Goal: Task Accomplishment & Management: Use online tool/utility

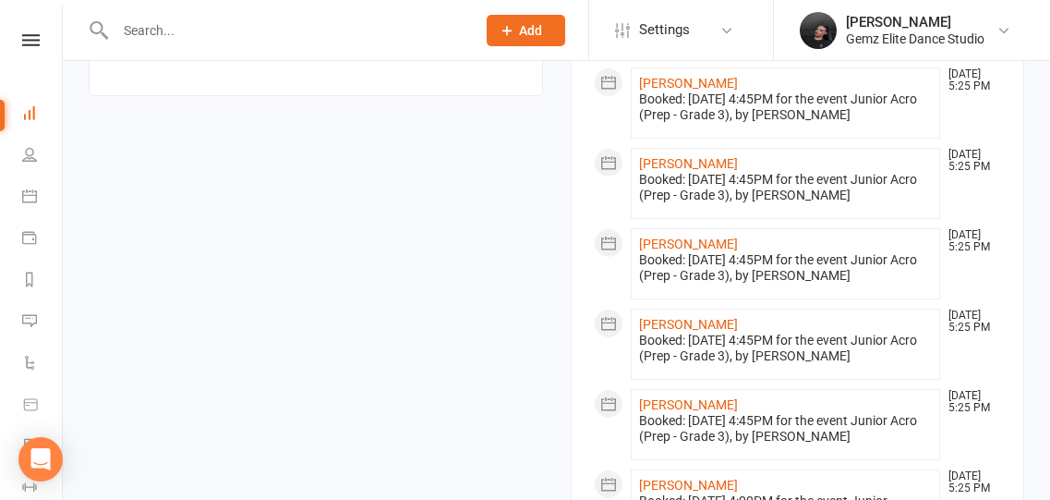
scroll to position [2060, 0]
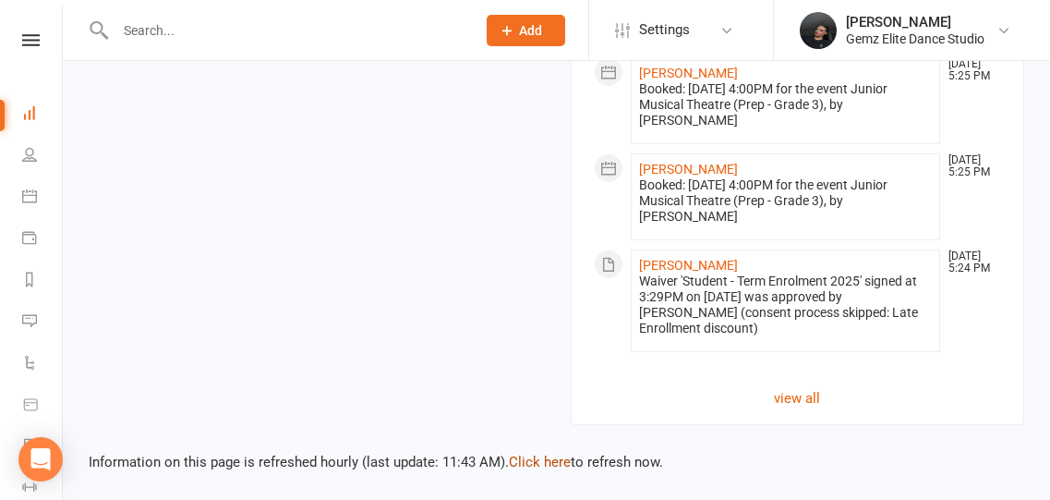
click at [529, 456] on link "Click here" at bounding box center [540, 461] width 62 height 17
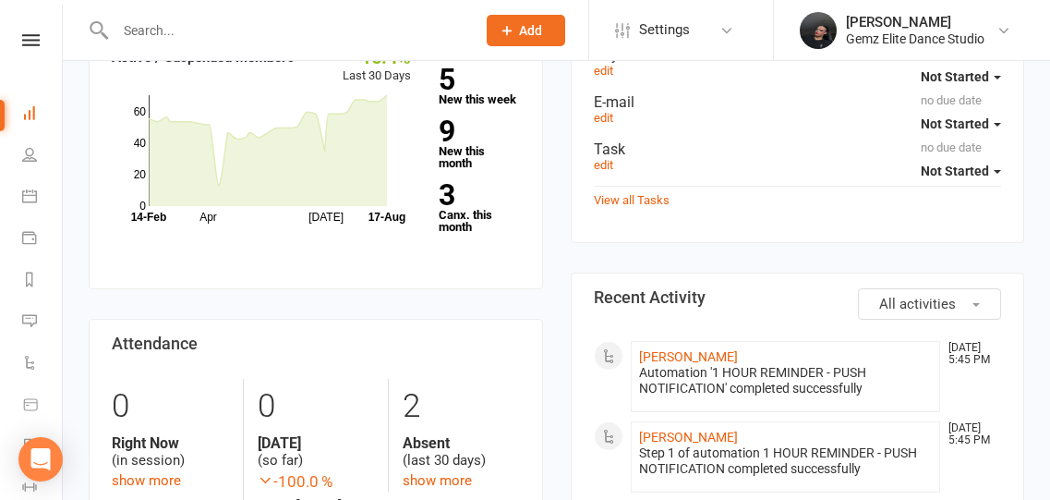
scroll to position [194, 0]
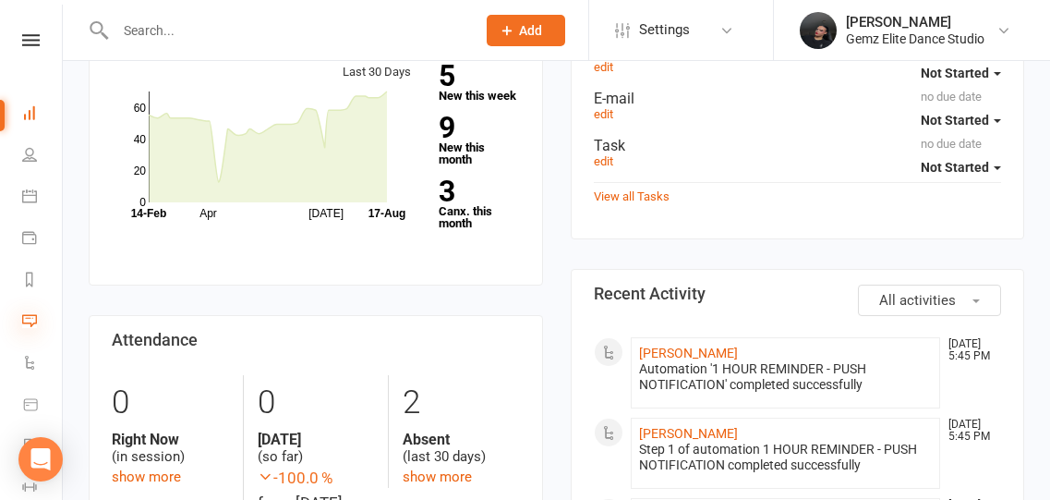
click at [31, 316] on icon at bounding box center [29, 320] width 15 height 15
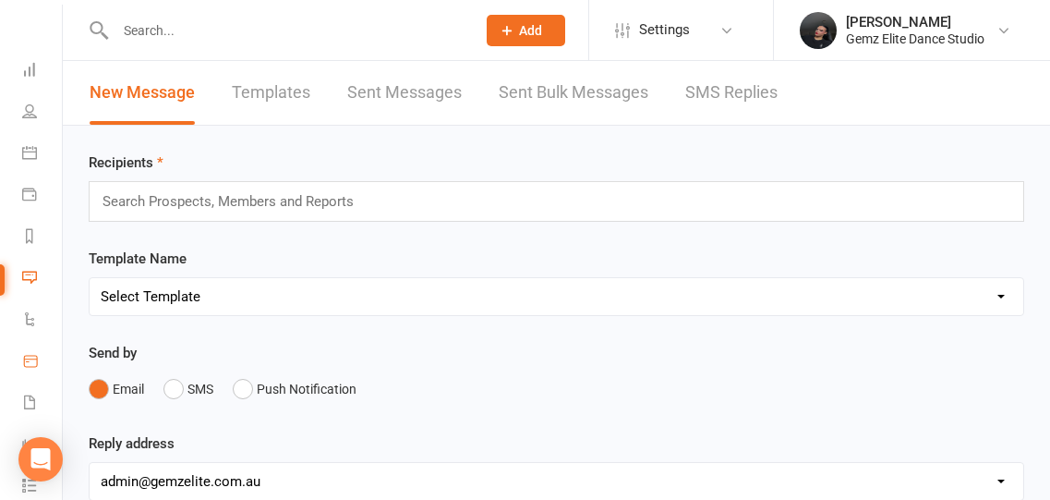
scroll to position [51, 0]
click at [25, 393] on icon at bounding box center [29, 394] width 15 height 15
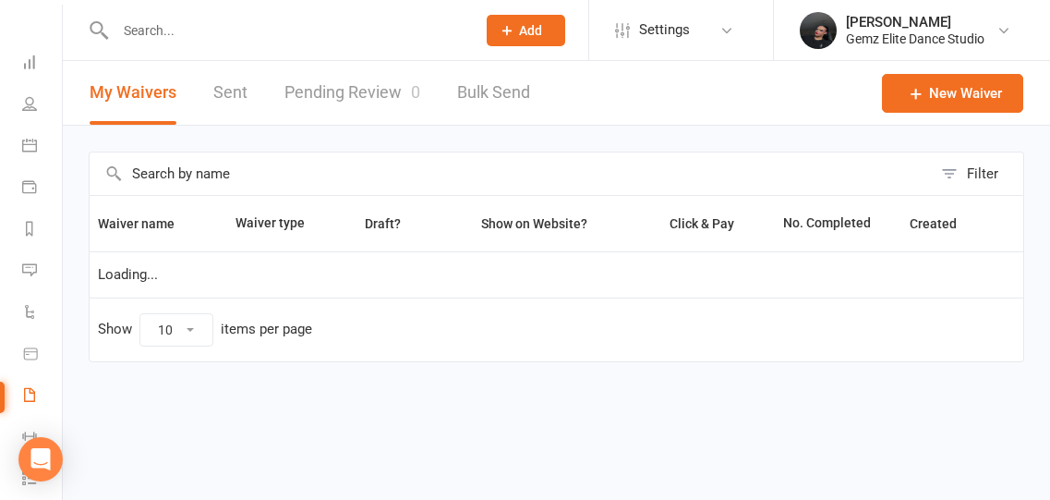
select select "100"
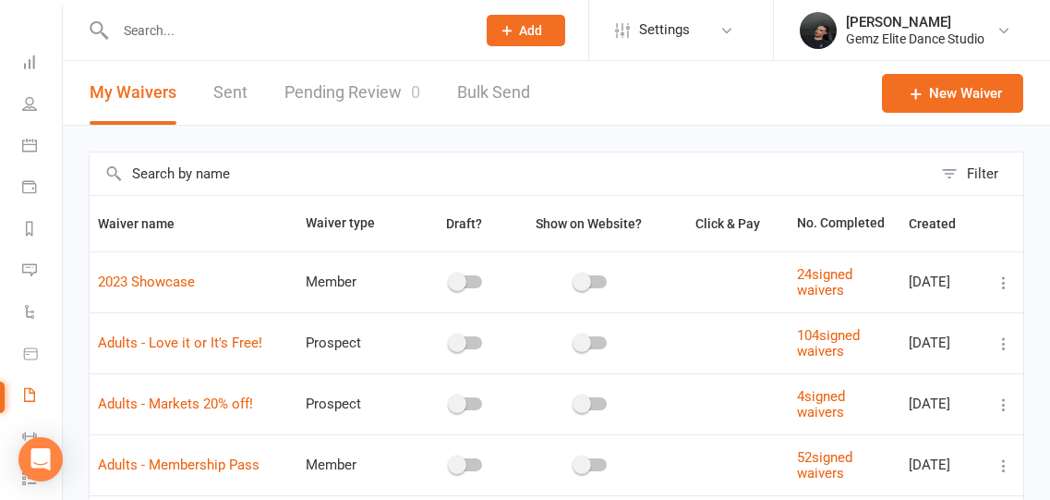
click at [340, 96] on link "Pending Review 0" at bounding box center [352, 93] width 136 height 64
